Goal: Entertainment & Leisure: Consume media (video, audio)

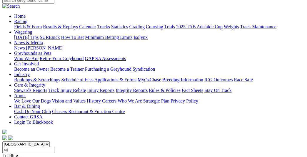
scroll to position [59, 0]
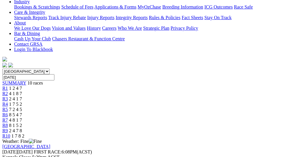
scroll to position [147, 0]
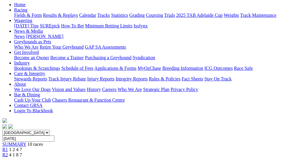
scroll to position [29, 0]
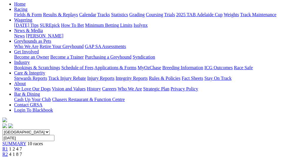
scroll to position [59, 0]
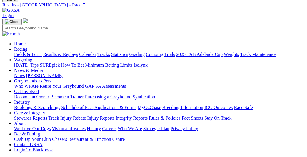
scroll to position [0, 0]
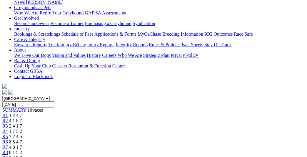
scroll to position [88, 0]
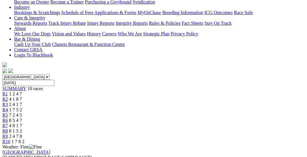
scroll to position [0, 0]
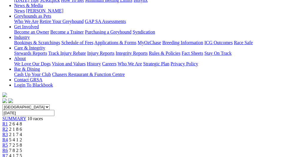
scroll to position [88, 0]
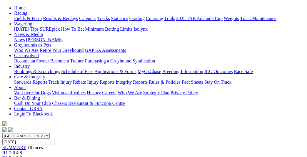
scroll to position [0, 0]
